Goal: Information Seeking & Learning: Learn about a topic

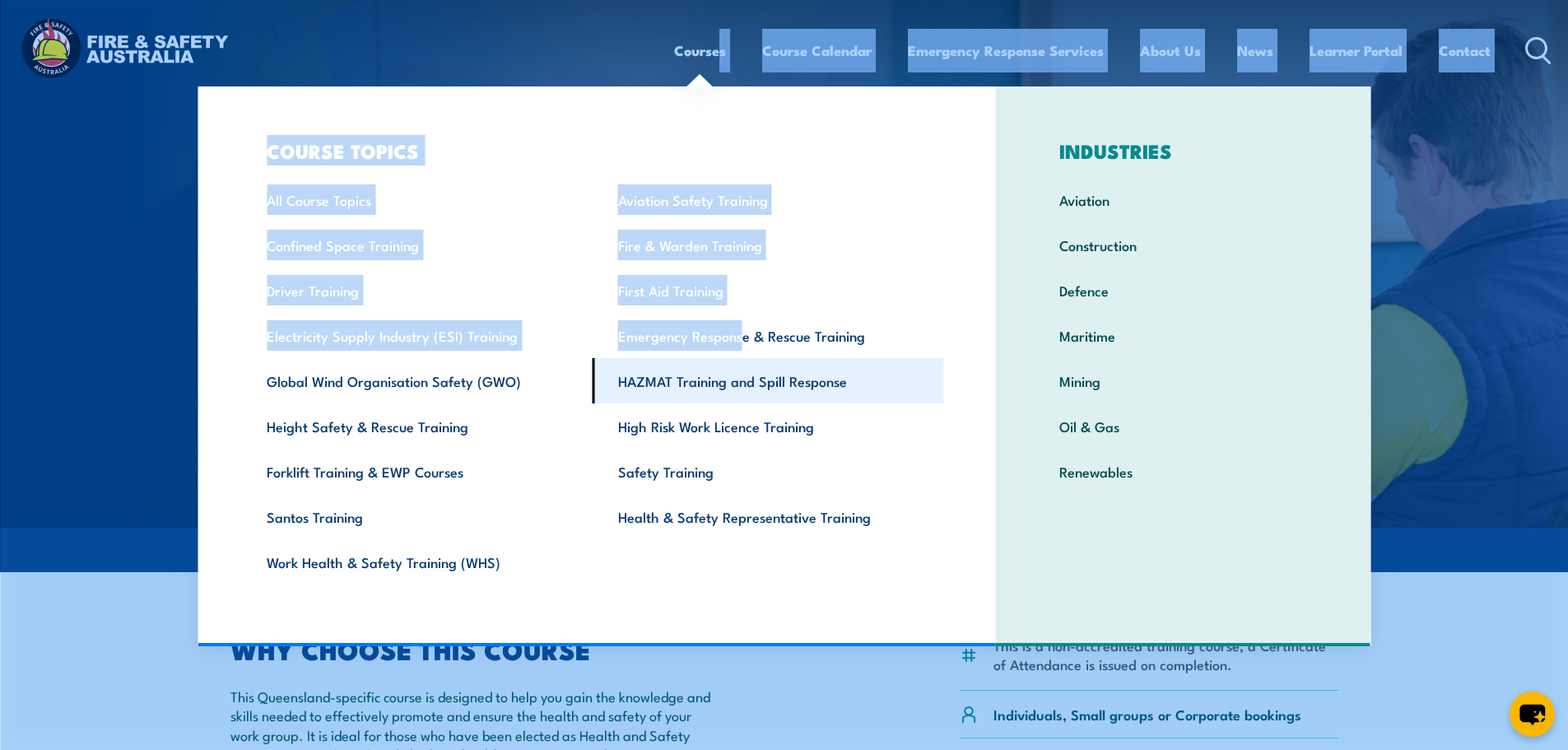
drag, startPoint x: 714, startPoint y: 22, endPoint x: 743, endPoint y: 364, distance: 343.2
click at [743, 86] on div "Courses Course Calendar Emergency Response Services Services Overview Emergency…" at bounding box center [784, 49] width 1535 height 70
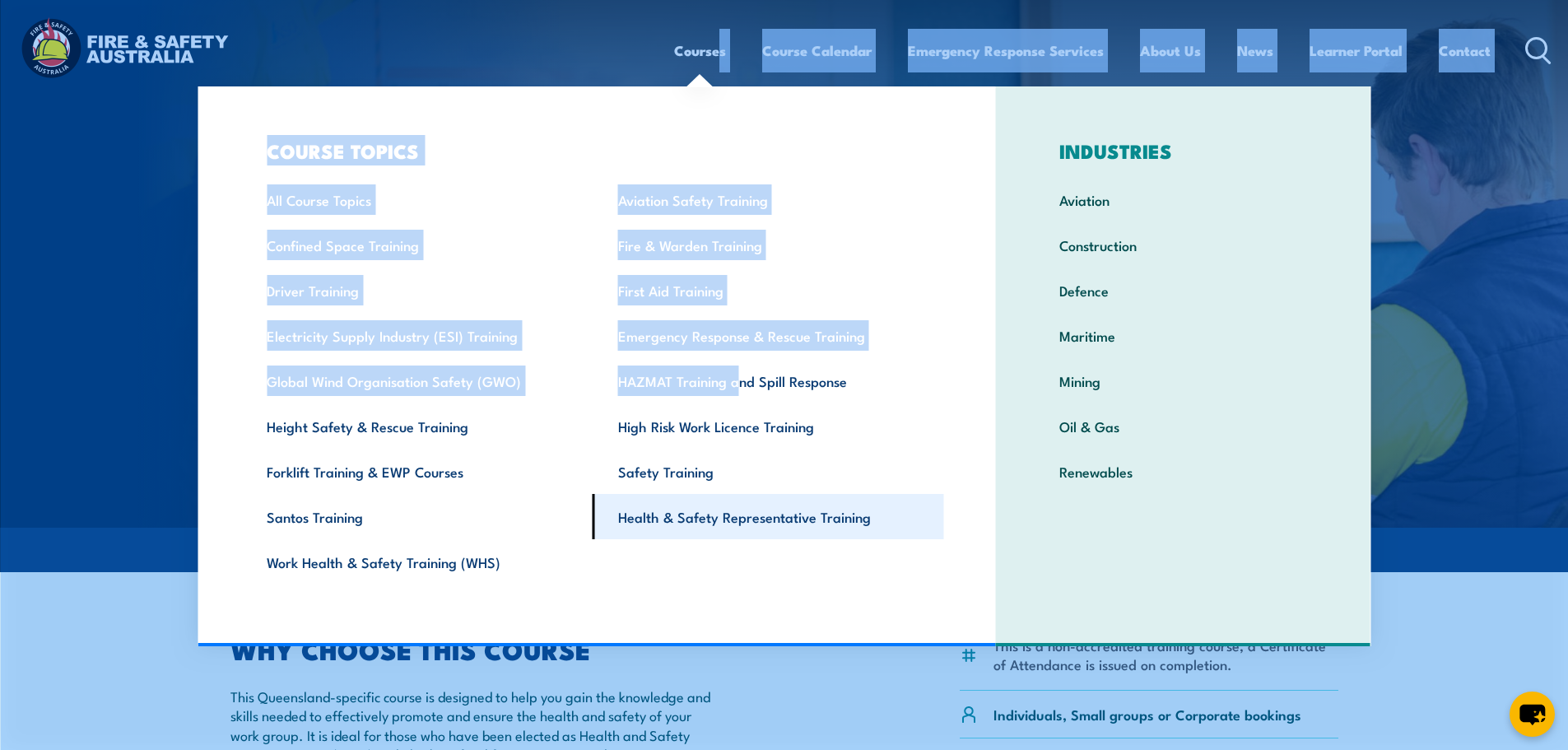
click at [718, 522] on link "Health & Safety Representative Training" at bounding box center [768, 516] width 352 height 45
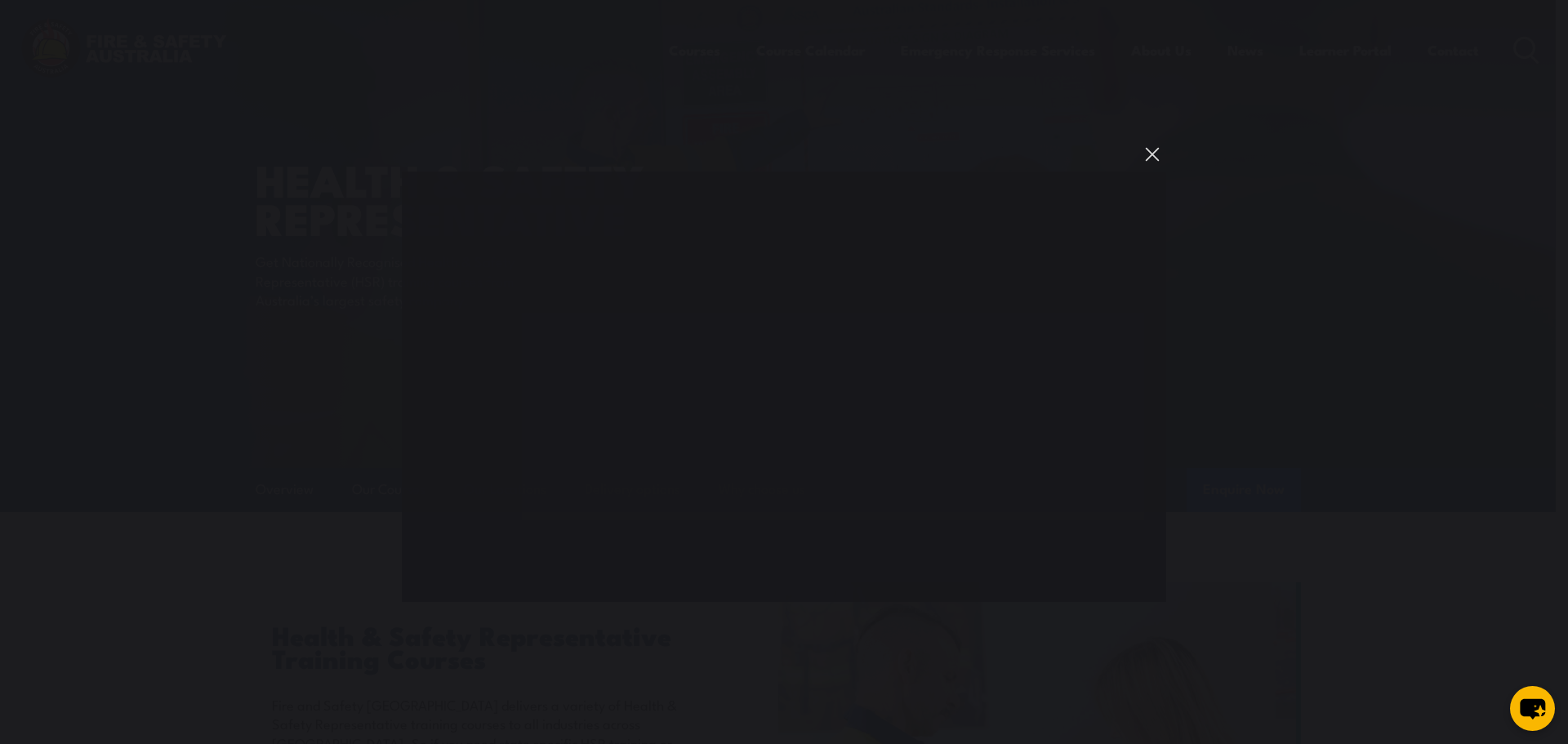
click at [1143, 159] on button "You can close this modal content with the ESC key" at bounding box center [1151, 154] width 28 height 28
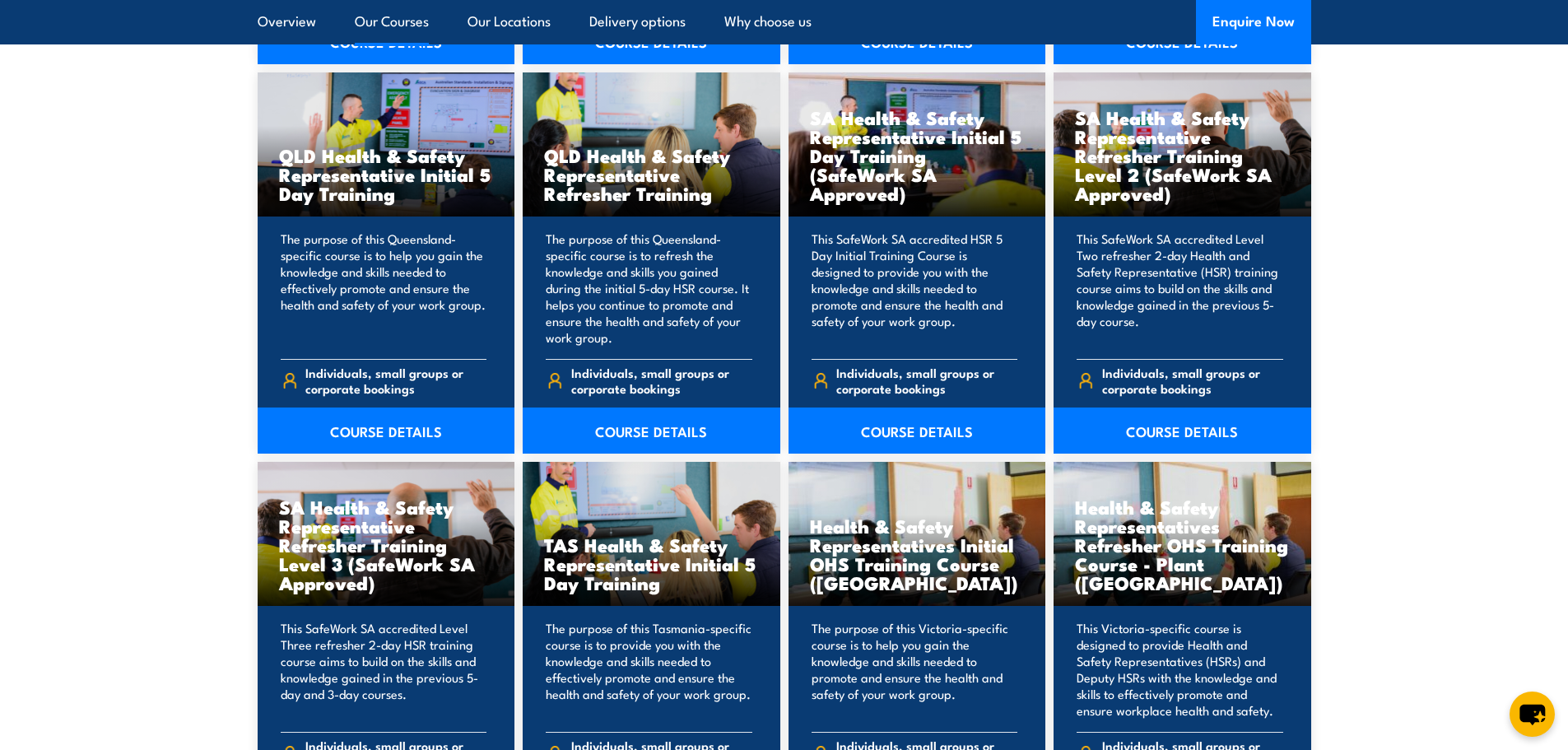
scroll to position [2104, 0]
click at [673, 423] on link "COURSE DETAILS" at bounding box center [651, 431] width 257 height 46
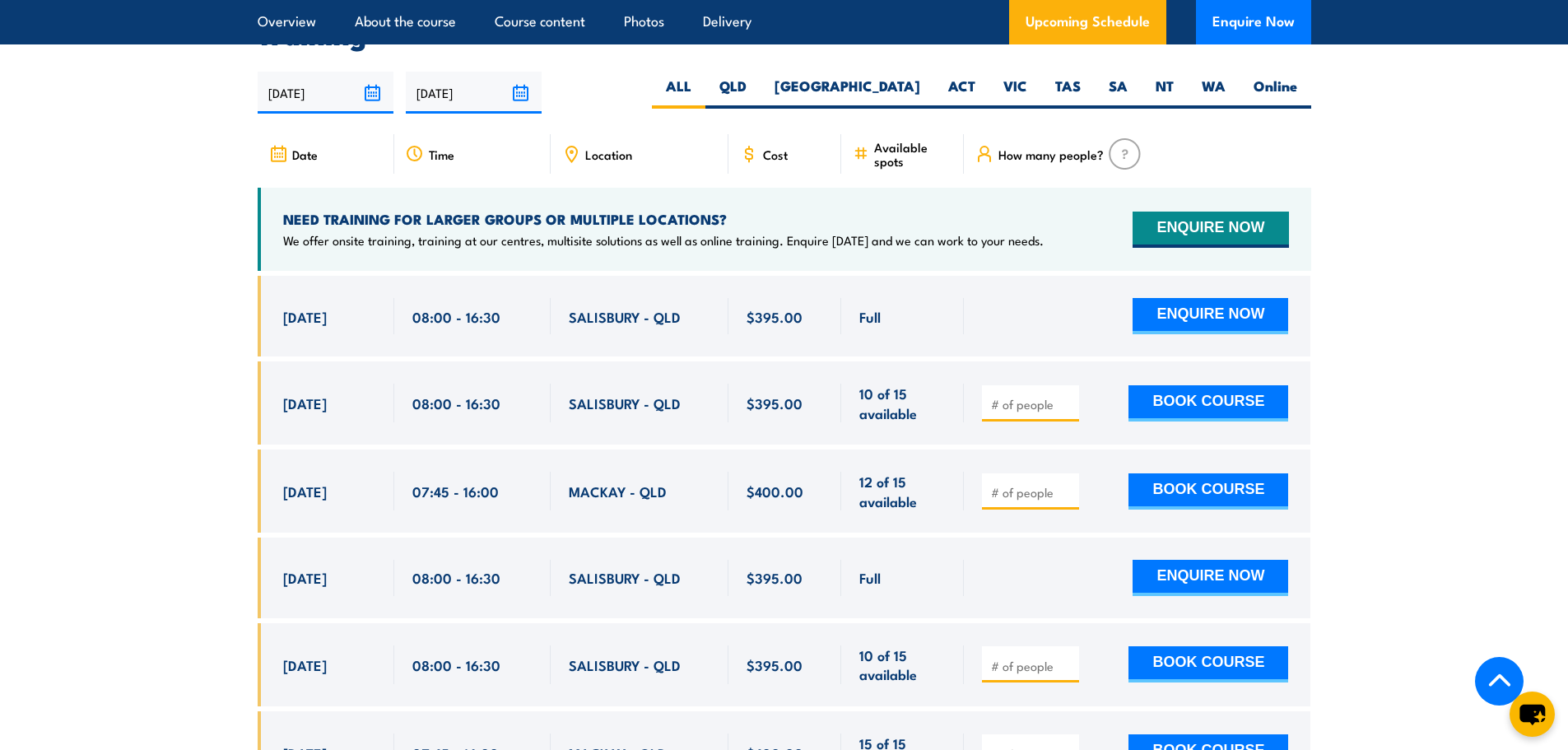
scroll to position [2872, 0]
